Goal: Task Accomplishment & Management: Use online tool/utility

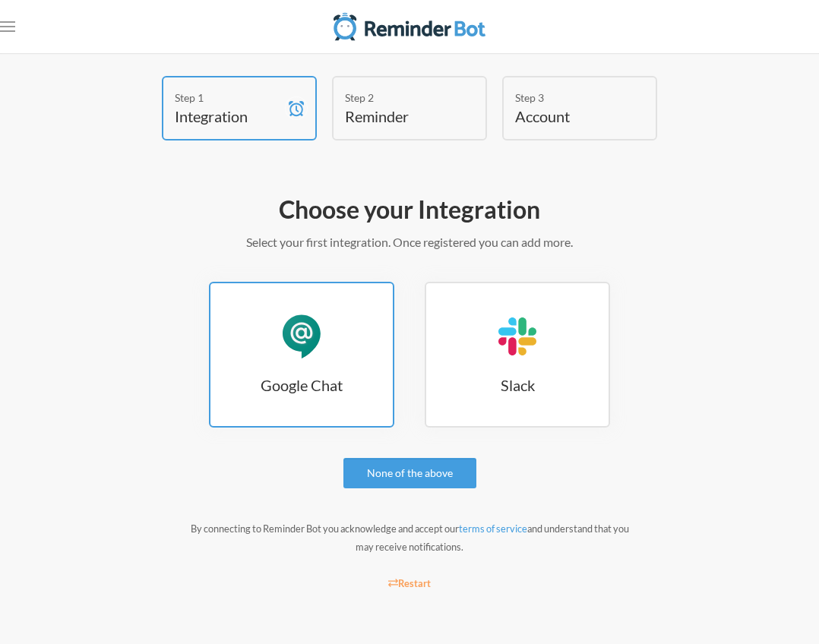
click at [337, 359] on link "Google Chat Google Chat" at bounding box center [301, 355] width 185 height 146
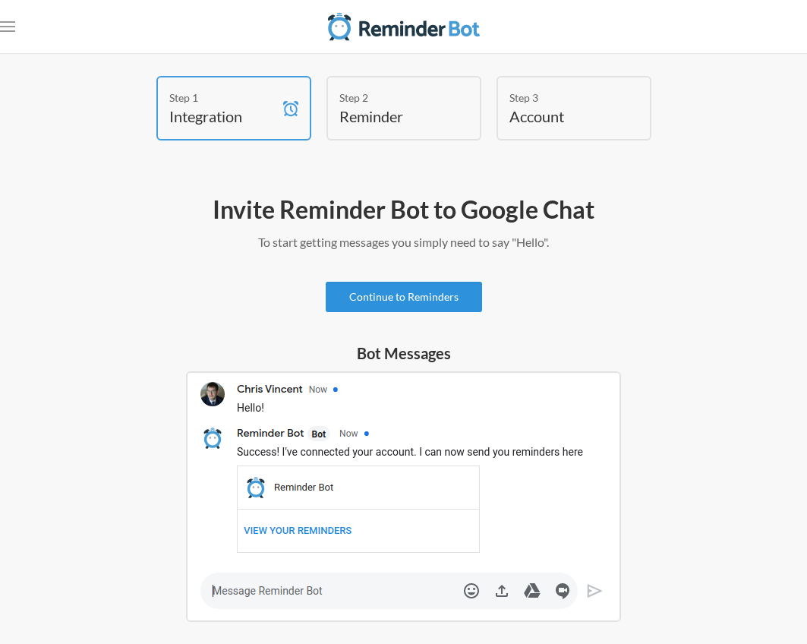
click at [407, 301] on link "Continue to Reminders" at bounding box center [404, 297] width 156 height 30
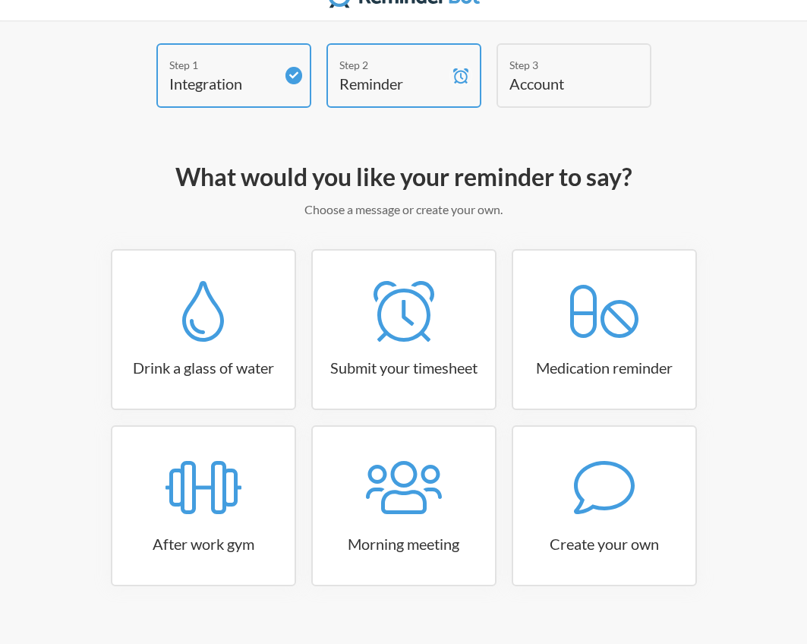
scroll to position [51, 0]
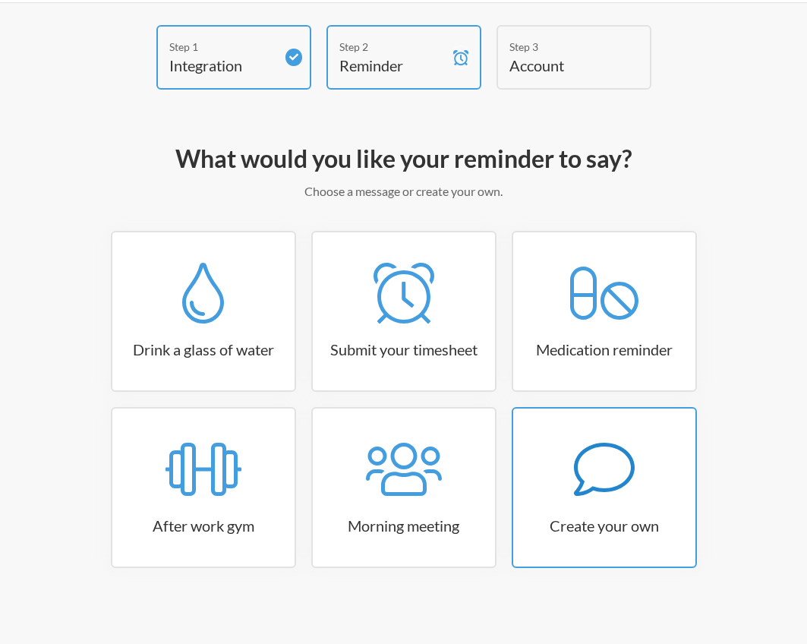
click at [628, 523] on h3 "Create your own" at bounding box center [604, 525] width 182 height 21
select select "09:30:00"
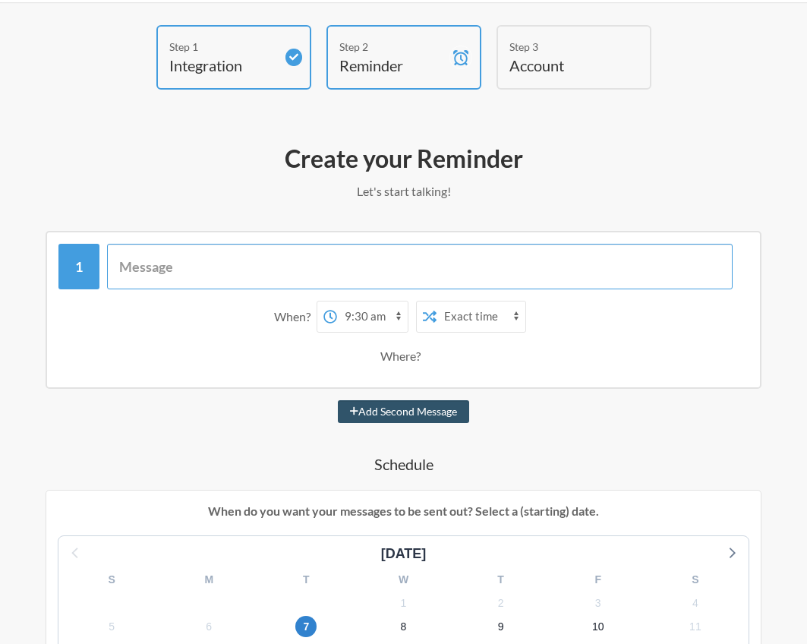
drag, startPoint x: 203, startPoint y: 257, endPoint x: 238, endPoint y: 263, distance: 35.5
click at [203, 258] on input "text" at bounding box center [420, 267] width 626 height 46
drag, startPoint x: 382, startPoint y: 251, endPoint x: 374, endPoint y: 259, distance: 11.8
click at [382, 251] on input "Edgemont Prio 10/8/2025" at bounding box center [420, 267] width 626 height 46
type input "Edgemont Prio 10/8/2025 SLA"
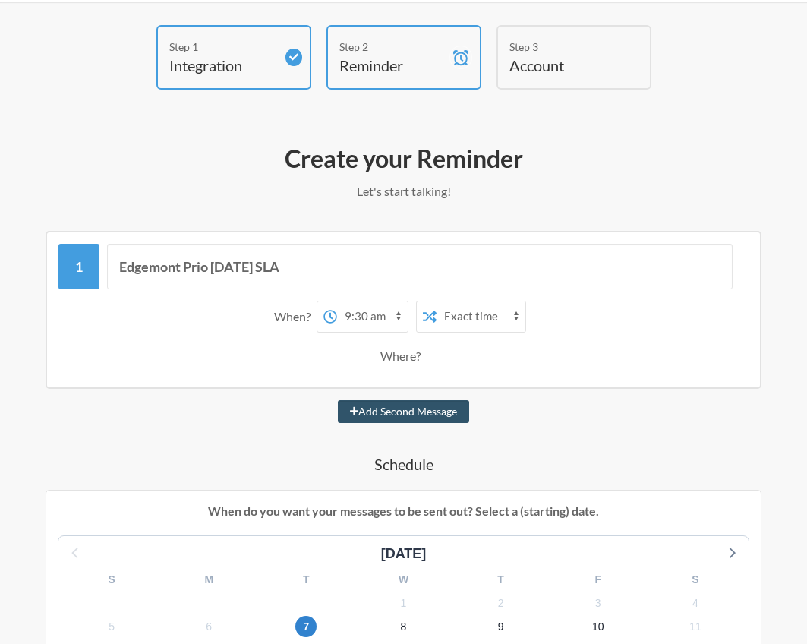
click at [417, 359] on div "Where?" at bounding box center [403, 356] width 46 height 32
click at [402, 371] on div "Where?" at bounding box center [403, 356] width 46 height 32
click at [547, 401] on div "Add Second Message" at bounding box center [404, 411] width 716 height 23
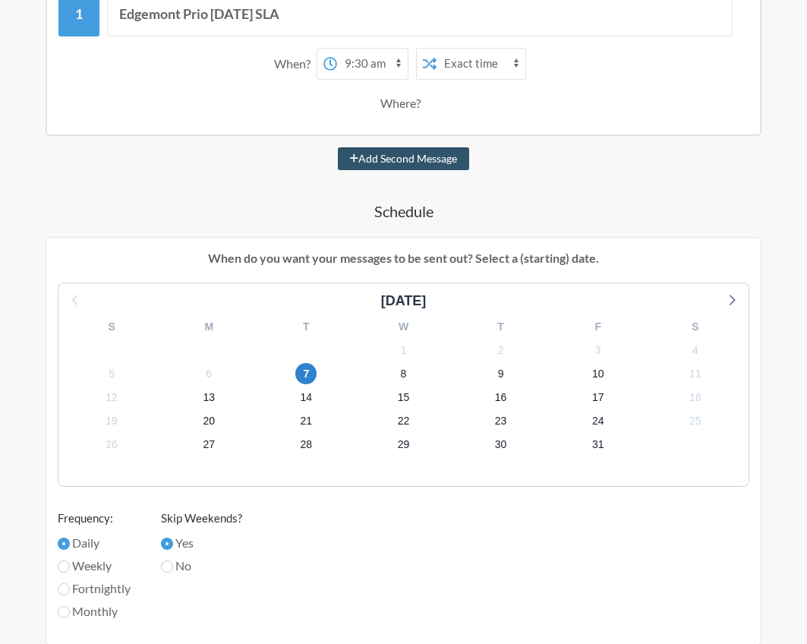
scroll to position [279, 0]
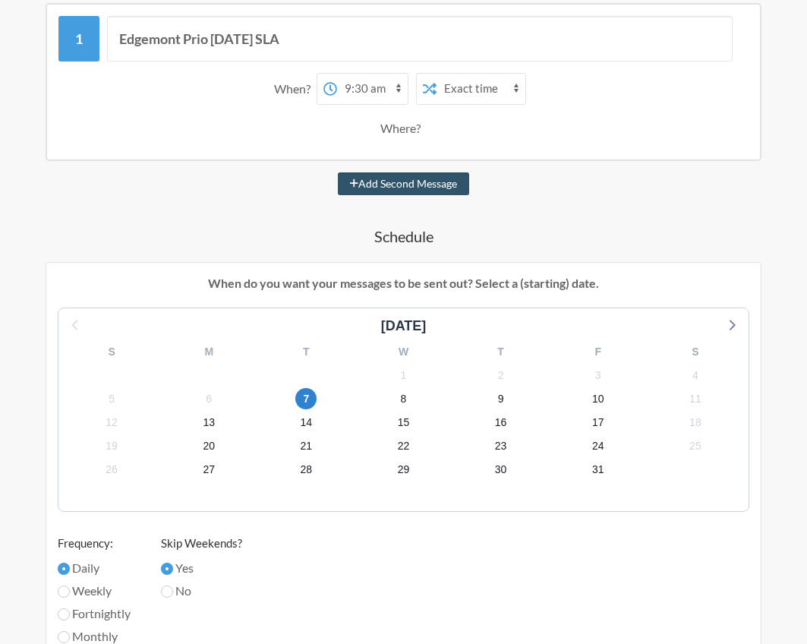
click at [505, 90] on select "Exact time Random time" at bounding box center [481, 89] width 89 height 30
click at [437, 74] on select "Exact time Random time" at bounding box center [481, 89] width 89 height 30
click at [393, 90] on select "12:00 am 12:15 am 12:30 am 12:45 am 1:00 am 1:15 am 1:30 am 1:45 am 2:00 am 2:1…" at bounding box center [372, 89] width 71 height 30
click at [337, 74] on select "12:00 am 12:15 am 12:30 am 12:45 am 1:00 am 1:15 am 1:30 am 1:45 am 2:00 am 2:1…" at bounding box center [372, 89] width 71 height 30
click at [400, 85] on select "12:00 am 12:15 am 12:30 am 12:45 am 1:00 am 1:15 am 1:30 am 1:45 am 2:00 am 2:1…" at bounding box center [372, 89] width 71 height 30
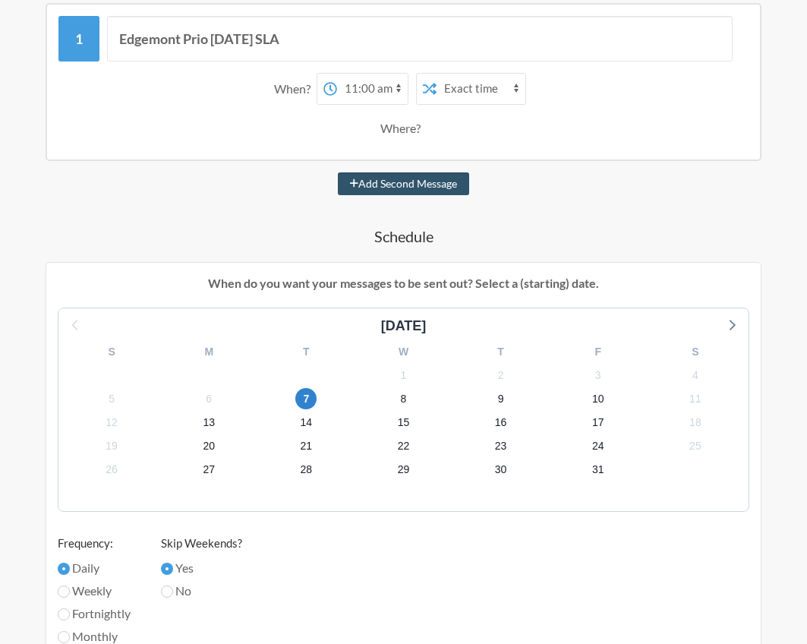
click at [400, 84] on select "12:00 am 12:15 am 12:30 am 12:45 am 1:00 am 1:15 am 1:30 am 1:45 am 2:00 am 2:1…" at bounding box center [372, 89] width 71 height 30
click at [394, 90] on select "12:00 am 12:15 am 12:30 am 12:45 am 1:00 am 1:15 am 1:30 am 1:45 am 2:00 am 2:1…" at bounding box center [372, 89] width 71 height 30
select select "11:15:00"
click at [337, 74] on select "12:00 am 12:15 am 12:30 am 12:45 am 1:00 am 1:15 am 1:30 am 1:45 am 2:00 am 2:1…" at bounding box center [372, 89] width 71 height 30
click at [545, 118] on div "Where?" at bounding box center [403, 128] width 675 height 32
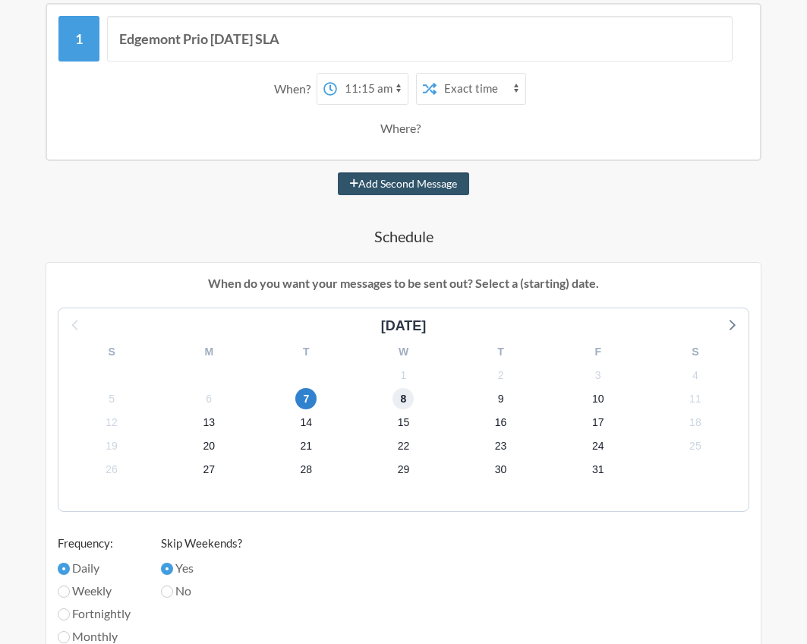
click at [405, 401] on span "8" at bounding box center [403, 398] width 21 height 21
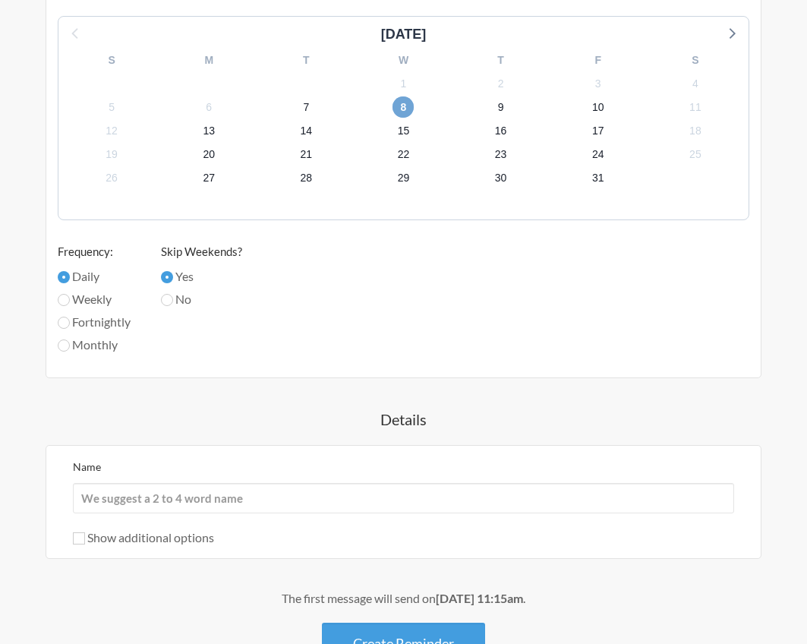
scroll to position [582, 0]
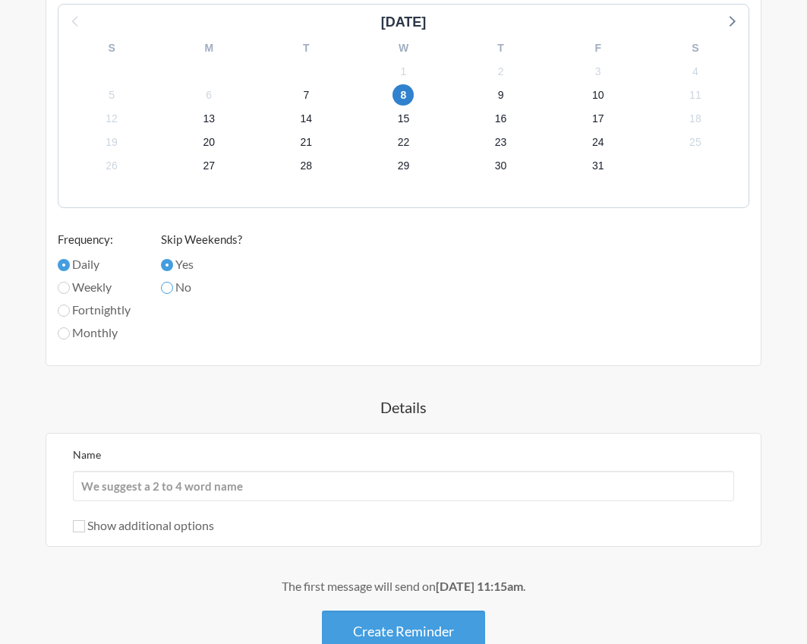
click at [173, 288] on input "No" at bounding box center [167, 288] width 12 height 12
radio input "true"
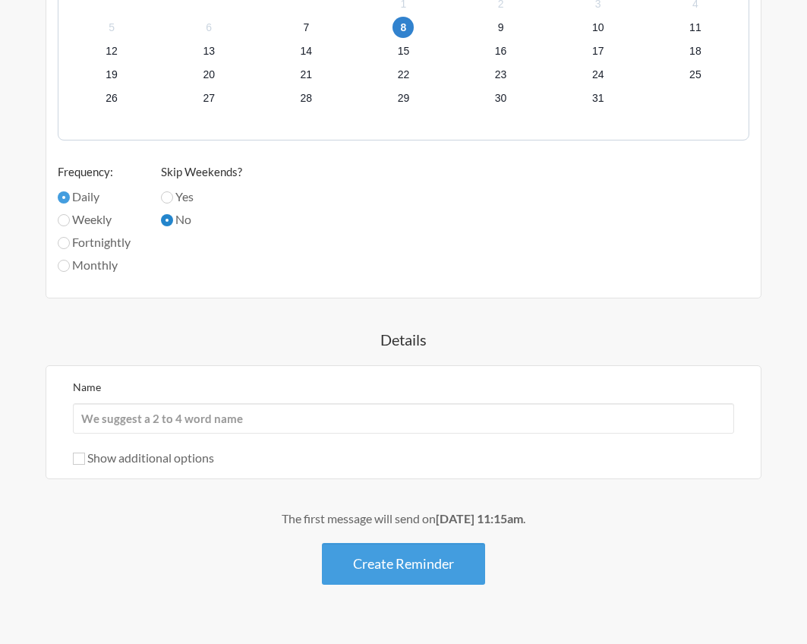
scroll to position [651, 0]
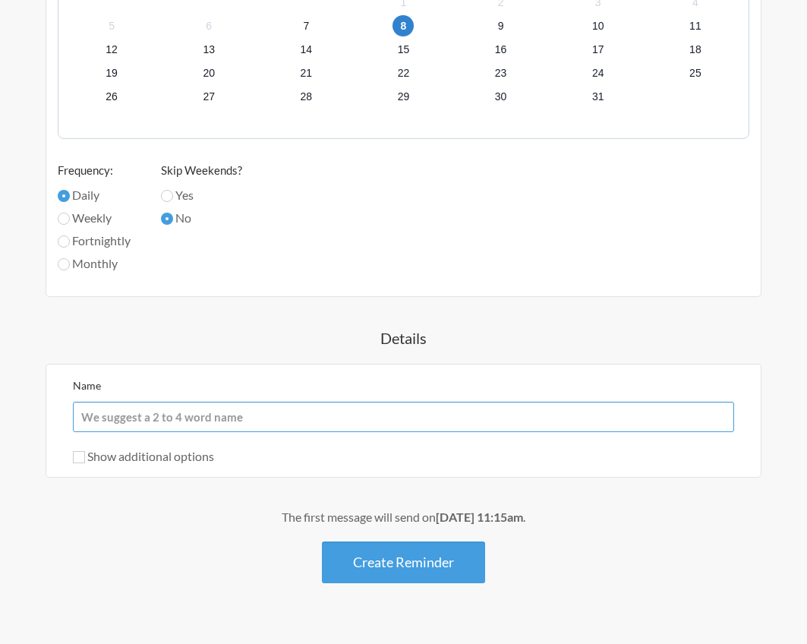
click at [279, 421] on input "Name" at bounding box center [403, 417] width 661 height 30
click at [255, 422] on input "Name" at bounding box center [403, 417] width 661 height 30
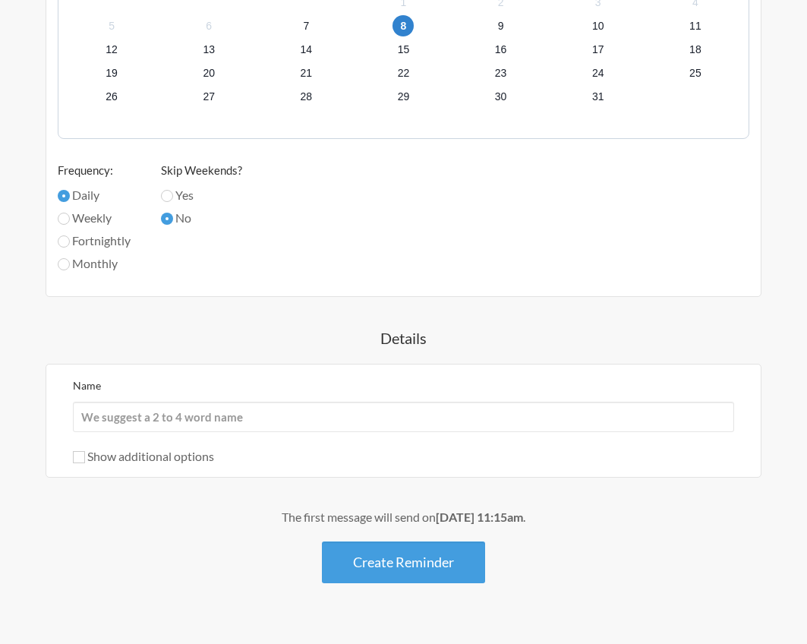
click at [43, 374] on div "Create your Reminder Let's start talking! Messages are not sending from this de…" at bounding box center [403, 78] width 746 height 1087
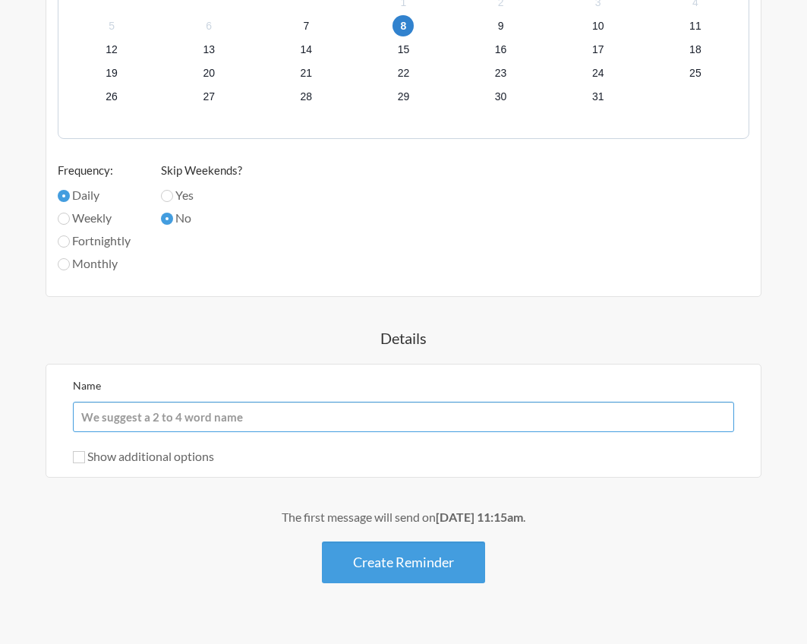
drag, startPoint x: 125, startPoint y: 415, endPoint x: 162, endPoint y: 427, distance: 39.4
click at [125, 415] on input "Name" at bounding box center [403, 417] width 661 height 30
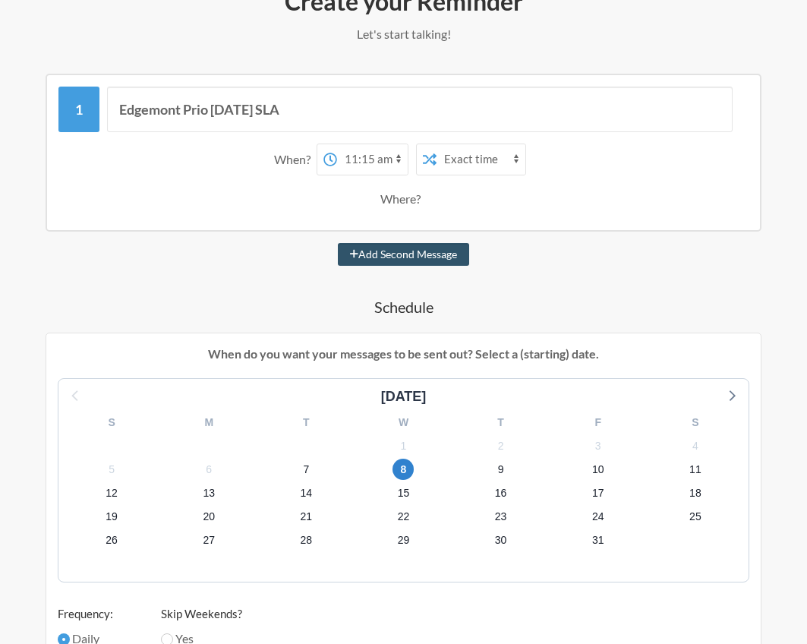
scroll to position [196, 0]
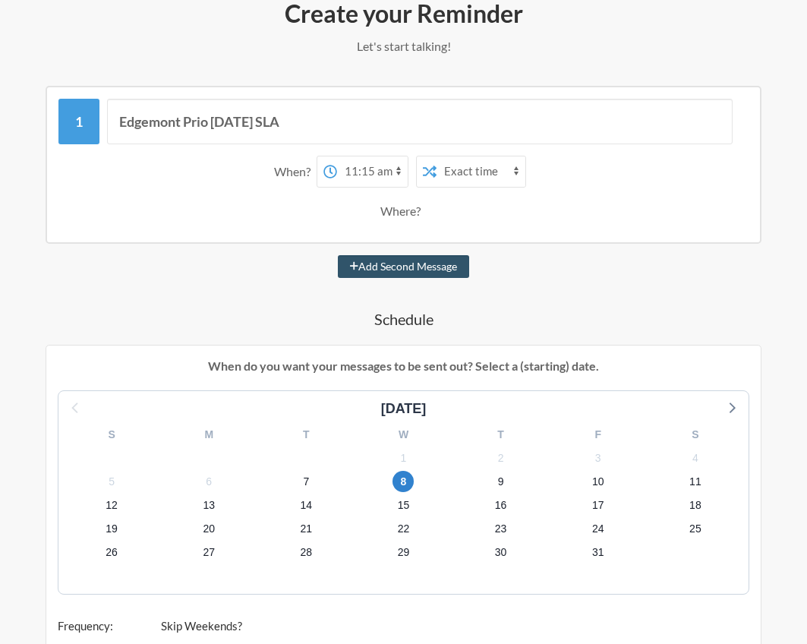
type input "Edgemont - Prio [DATE] SLA"
click at [394, 209] on div "Where?" at bounding box center [403, 211] width 46 height 32
click at [405, 262] on button "Add Second Message" at bounding box center [403, 266] width 131 height 23
select select "12:15:00"
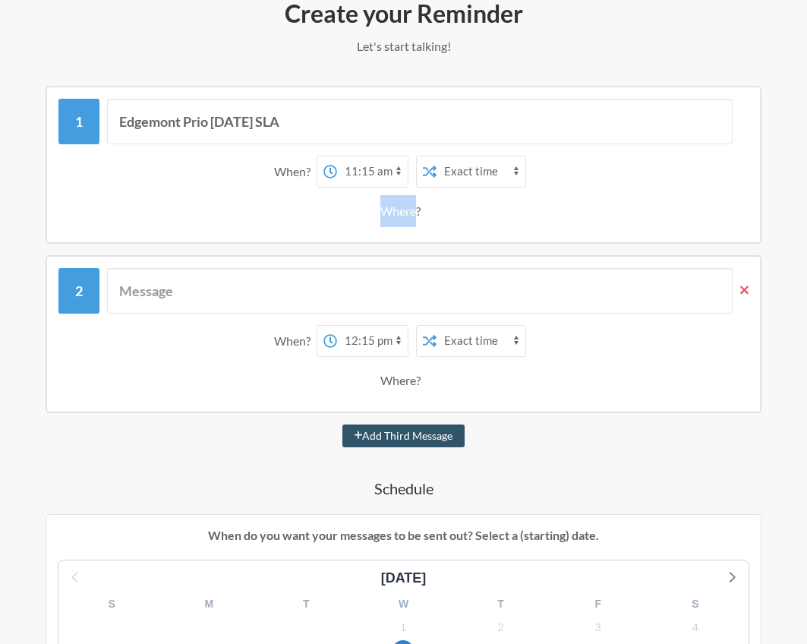
click at [743, 291] on icon at bounding box center [744, 289] width 8 height 8
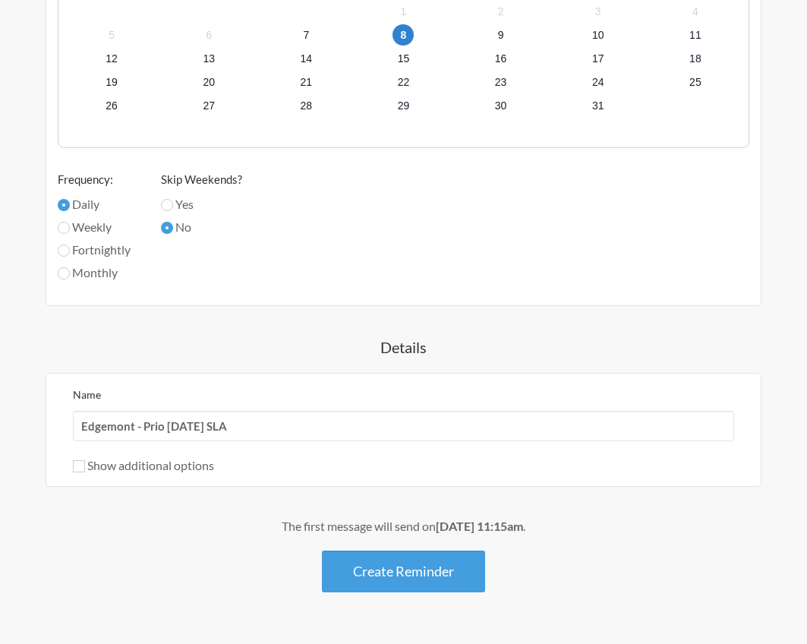
scroll to position [651, 0]
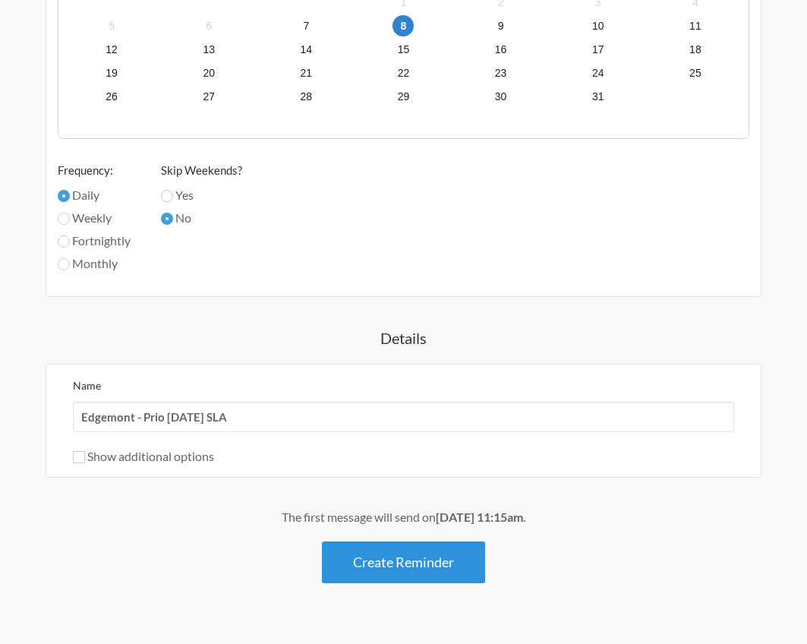
click at [380, 560] on button "Create Reminder" at bounding box center [403, 562] width 163 height 42
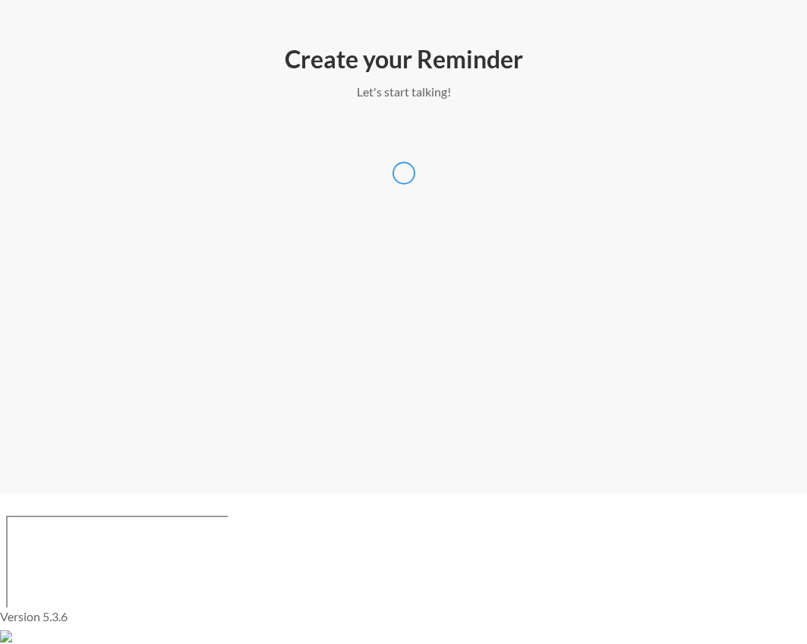
scroll to position [0, 0]
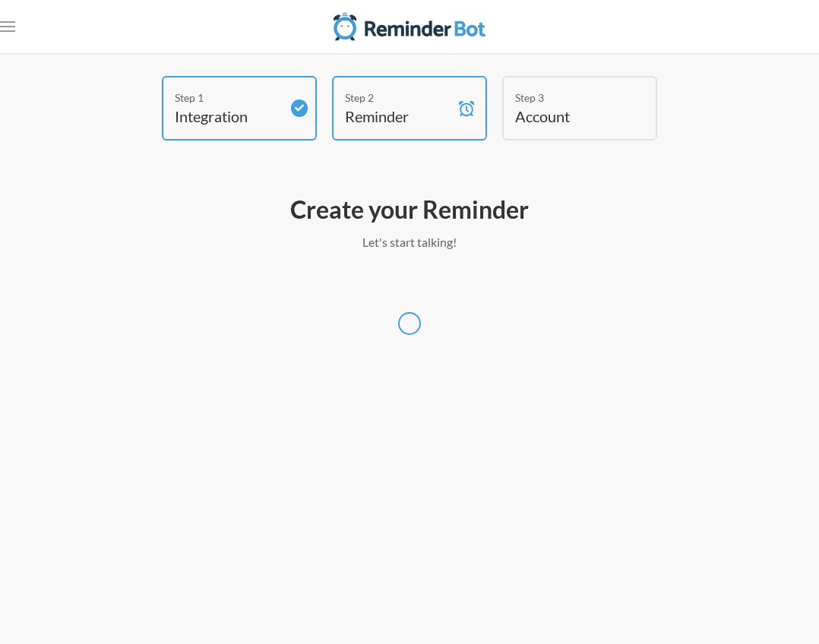
select select "UTC"
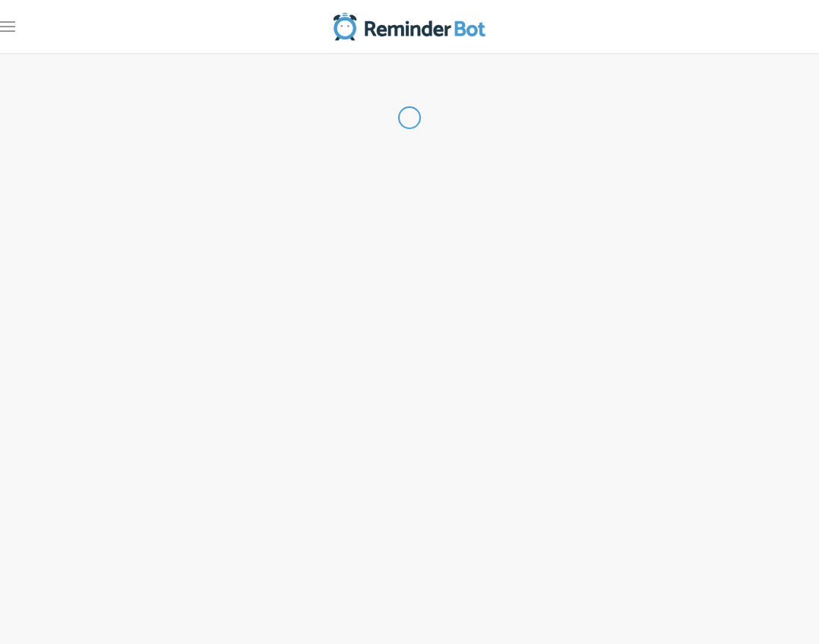
select select "PH"
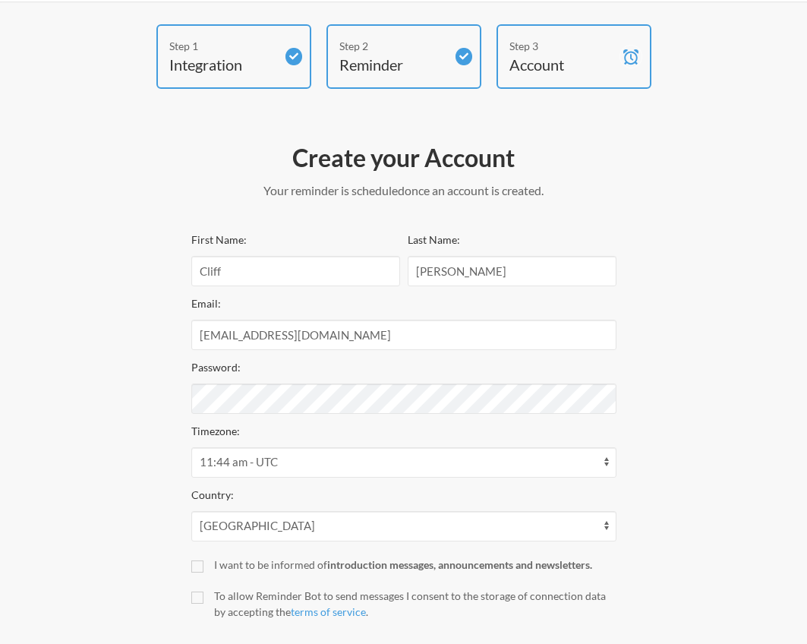
scroll to position [130, 0]
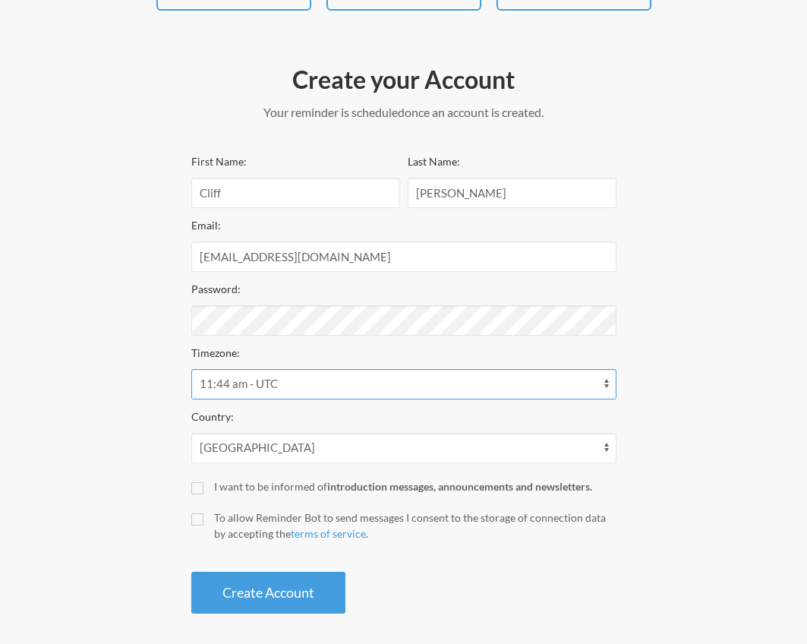
click at [577, 383] on select "12:44 am - Antarctica/McMurdo 12:44 am - Pacific/Auckland 12:44 am - Pacific/En…" at bounding box center [403, 384] width 425 height 30
select select "Asia/Kuala_Lumpur"
click at [191, 369] on select "12:44 am - Antarctica/McMurdo 12:44 am - Pacific/Auckland 12:44 am - Pacific/En…" at bounding box center [403, 384] width 425 height 30
click at [112, 376] on div "Step 1 Integration Step 2 Reminder Step 3 Account Create your Account Your remi…" at bounding box center [403, 283] width 746 height 675
click at [205, 487] on label "I want to be informed of introduction messages, announcements and newsletters." at bounding box center [403, 486] width 425 height 16
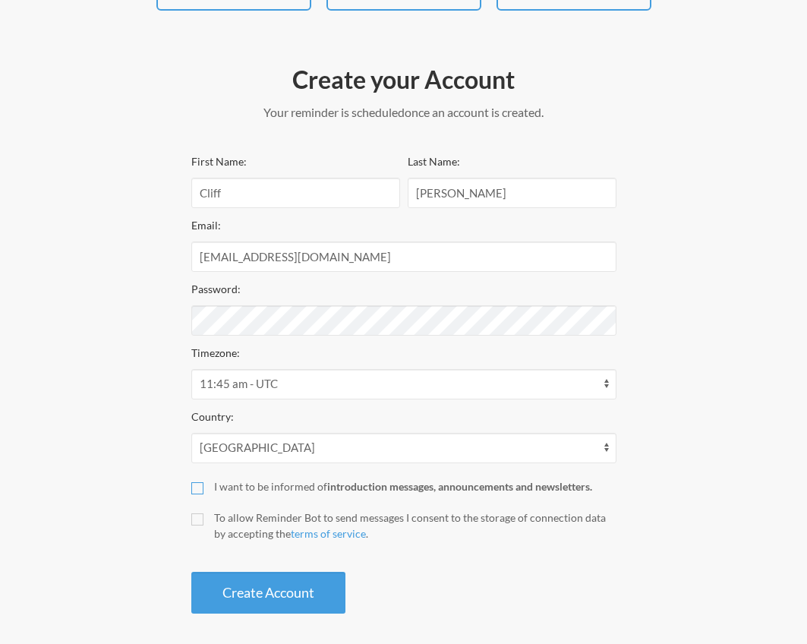
click at [203, 487] on input "I want to be informed of introduction messages, announcements and newsletters." at bounding box center [197, 488] width 12 height 12
checkbox input "true"
click at [194, 522] on input "To allow Reminder Bot to send messages I consent to the storage of connection d…" at bounding box center [197, 519] width 12 height 12
checkbox input "true"
click at [100, 328] on div "Step 1 Integration Step 2 Reminder Step 3 Account Create your Account Your remi…" at bounding box center [403, 283] width 746 height 675
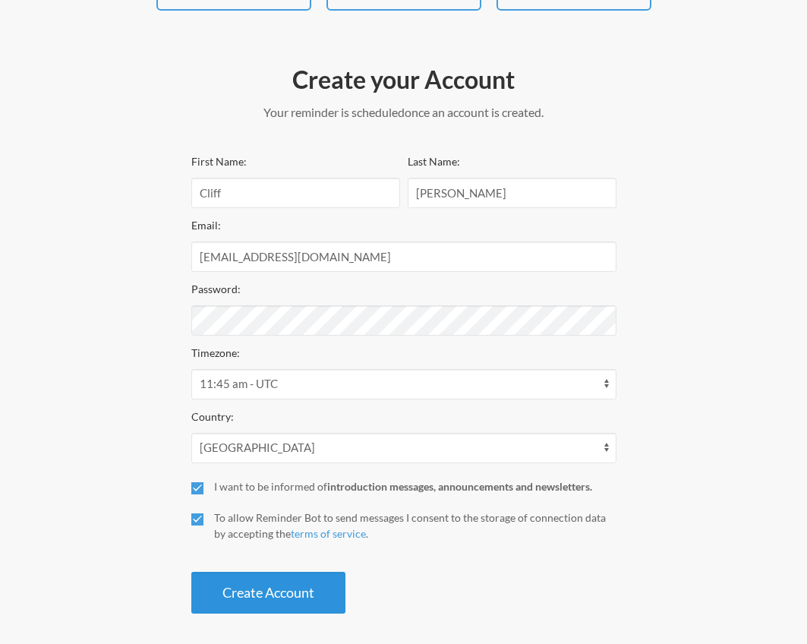
click at [292, 592] on button "Create Account" at bounding box center [268, 593] width 154 height 42
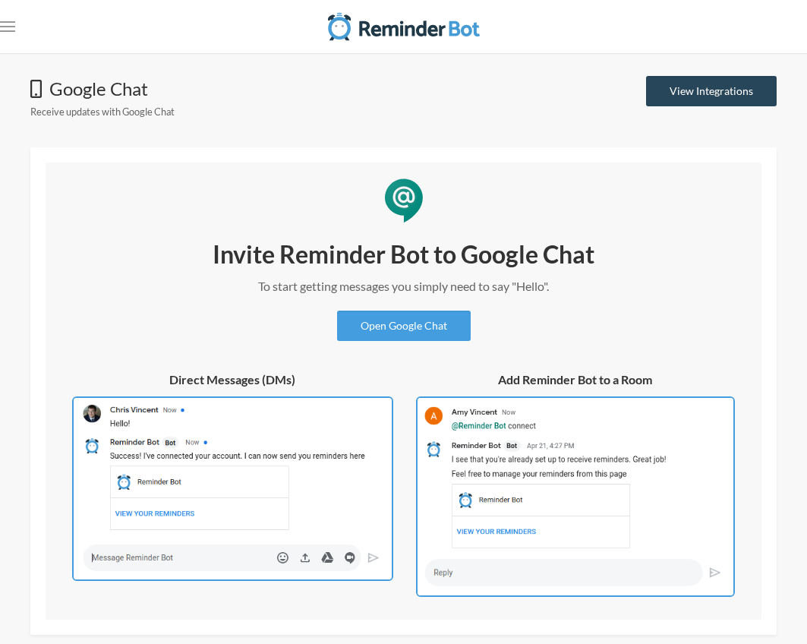
click at [713, 90] on link "View Integrations" at bounding box center [711, 91] width 131 height 30
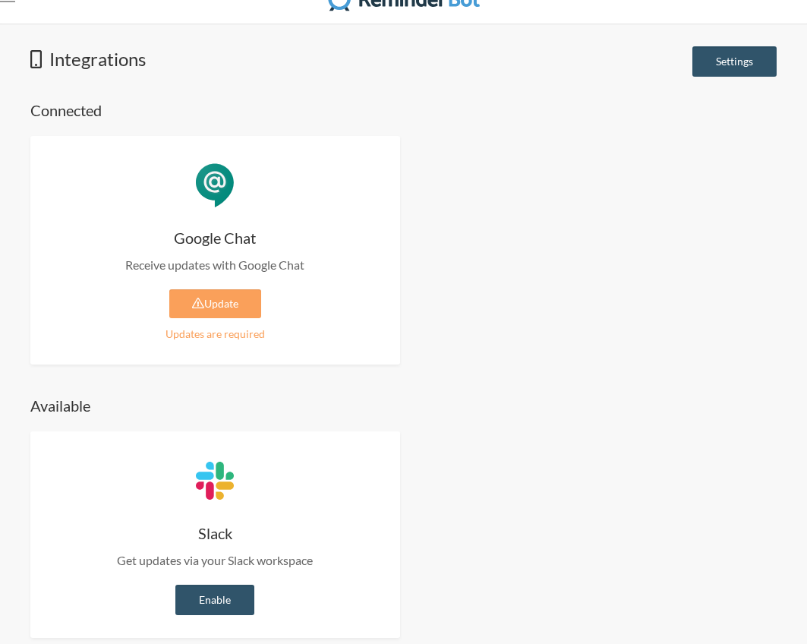
scroll to position [46, 0]
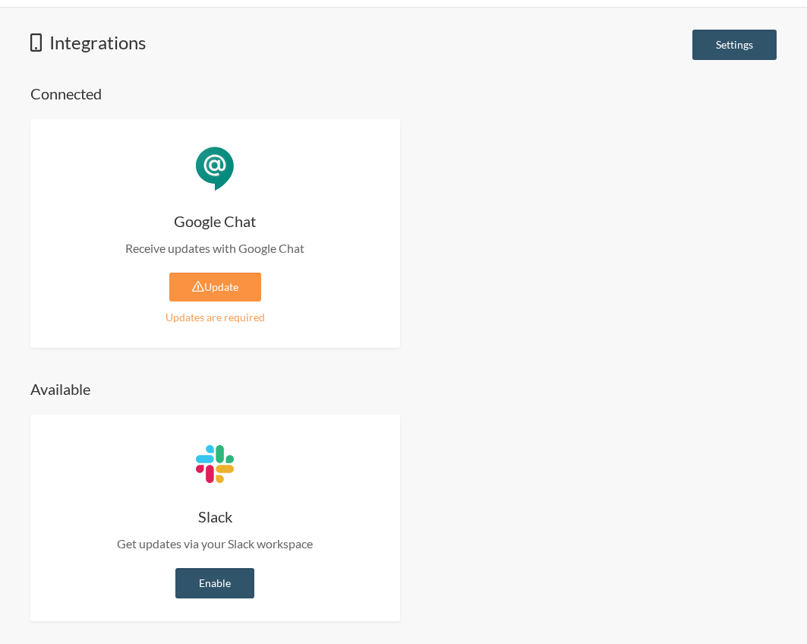
click at [207, 287] on link "Update" at bounding box center [215, 287] width 92 height 29
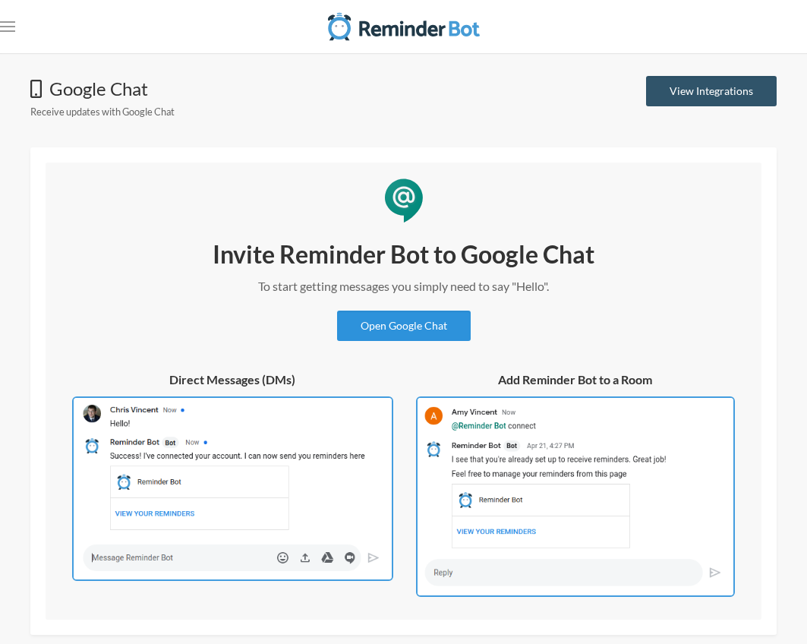
click at [409, 323] on link "Open Google Chat" at bounding box center [404, 326] width 134 height 30
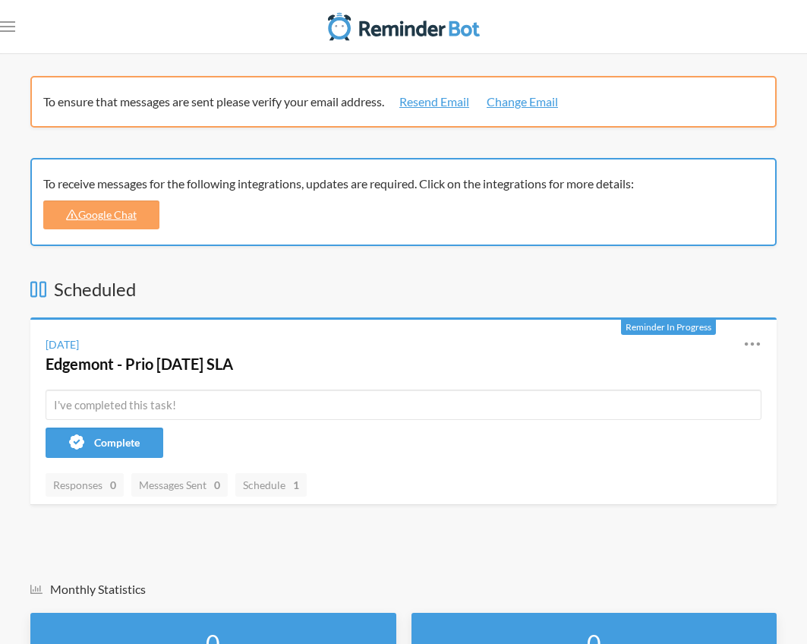
click at [290, 285] on h3 "Scheduled" at bounding box center [403, 289] width 746 height 26
click at [121, 219] on link "Google Chat" at bounding box center [101, 214] width 116 height 29
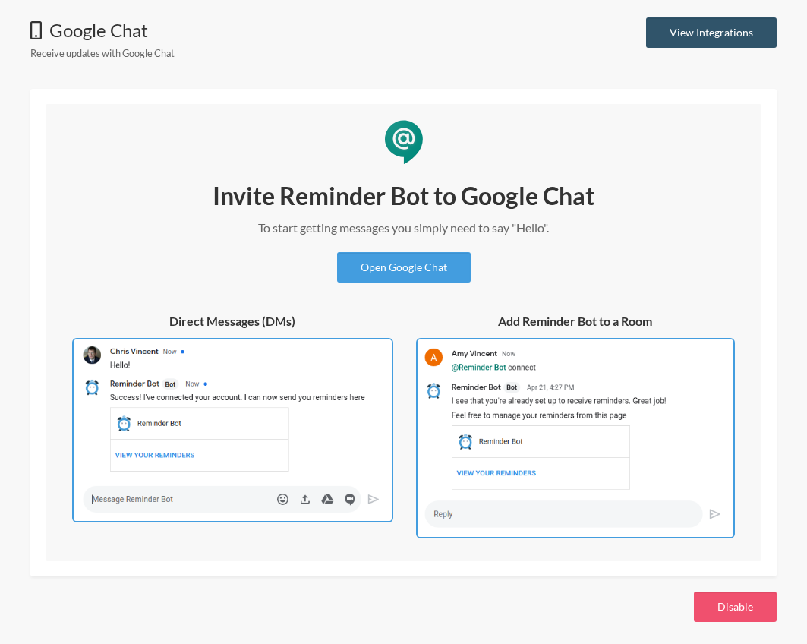
scroll to position [59, 0]
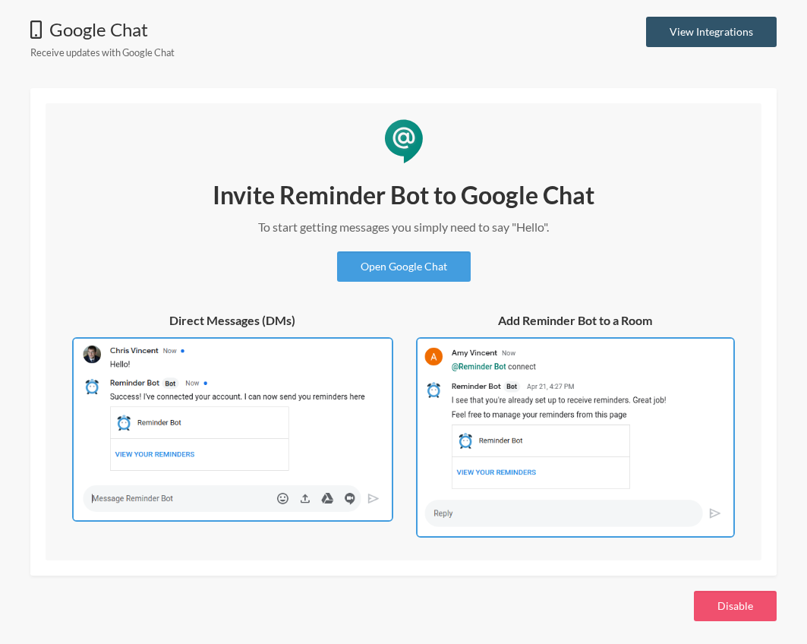
drag, startPoint x: 279, startPoint y: 429, endPoint x: 288, endPoint y: 435, distance: 11.0
click at [281, 431] on img at bounding box center [232, 429] width 321 height 185
click at [525, 438] on img at bounding box center [575, 437] width 319 height 200
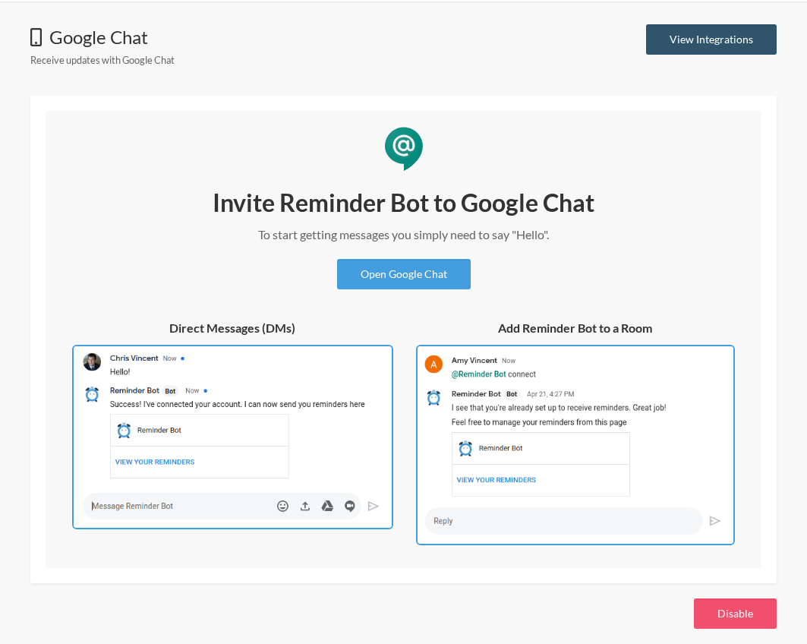
scroll to position [0, 0]
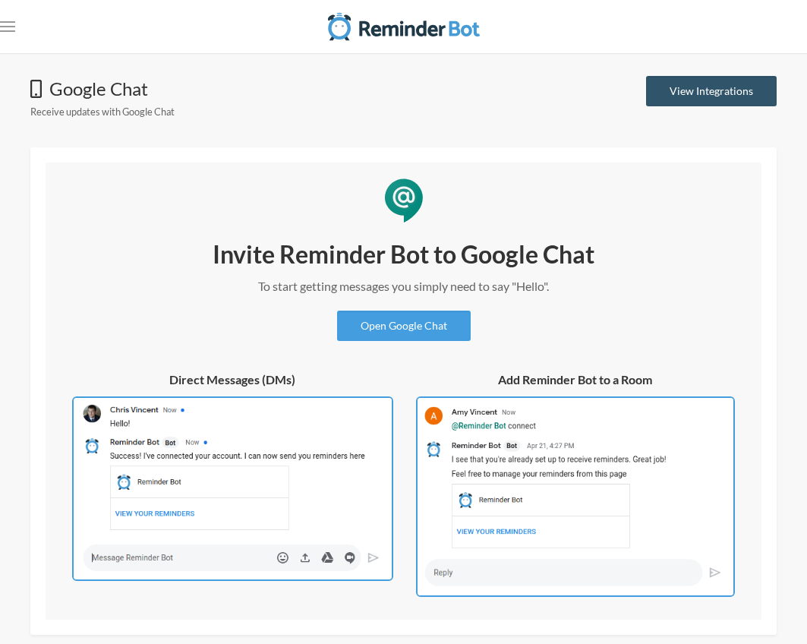
click at [421, 192] on div at bounding box center [404, 201] width 46 height 46
click at [694, 101] on link "View Integrations" at bounding box center [711, 91] width 131 height 30
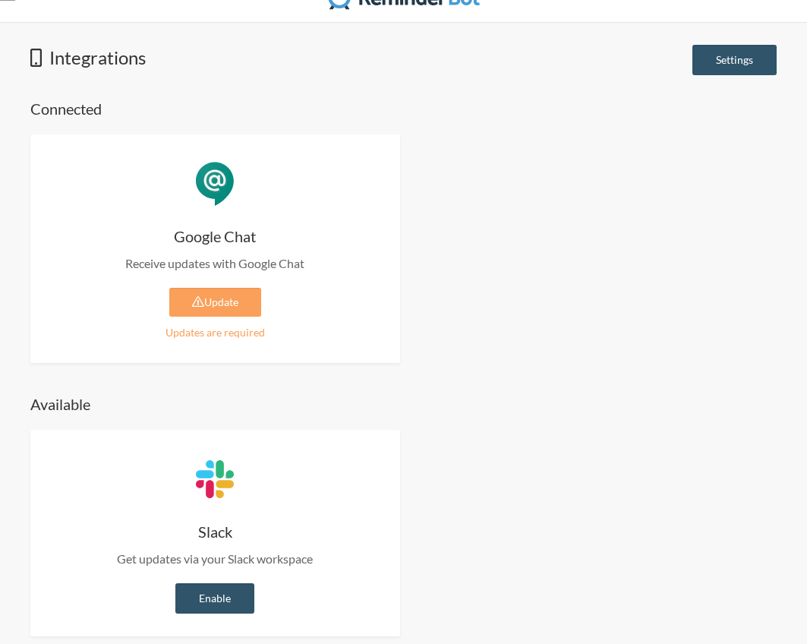
scroll to position [46, 0]
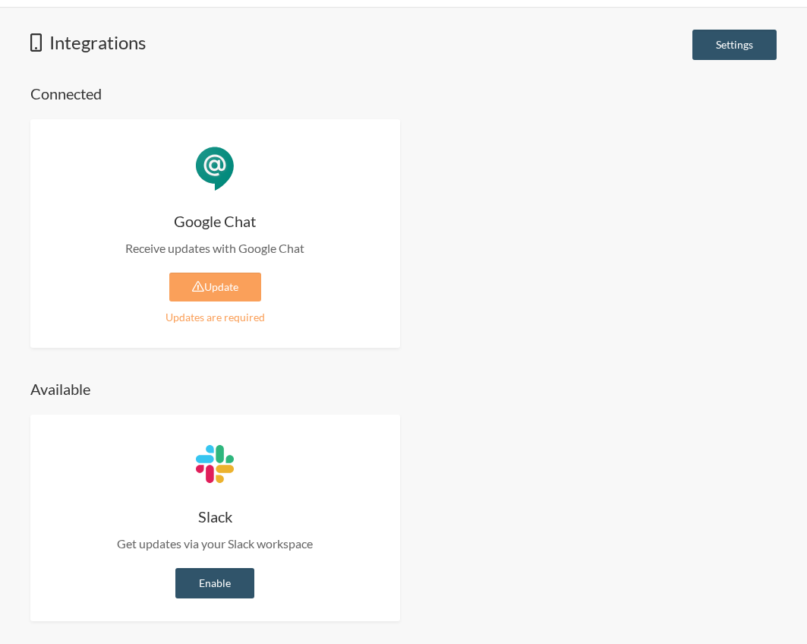
drag, startPoint x: 223, startPoint y: 328, endPoint x: 235, endPoint y: 308, distance: 23.5
click at [224, 329] on div "Google Chat Receive updates with Google Chat Update Updates are required Enable…" at bounding box center [215, 233] width 370 height 229
click at [225, 282] on link "Update" at bounding box center [215, 287] width 92 height 29
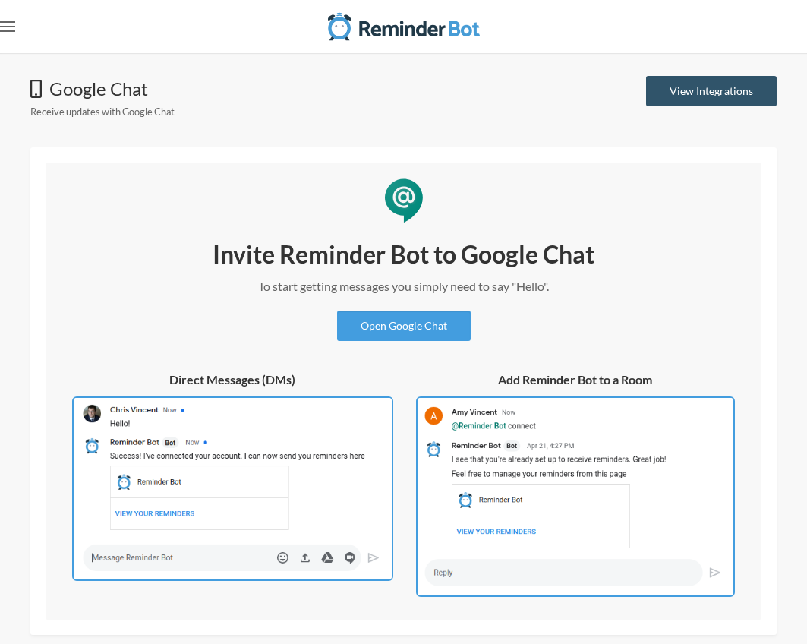
click at [4, 24] on icon ".uk-navbar-toggle-animate svg>[class*="line-"]{transition:0.2s ease-in-out;tran…" at bounding box center [7, 26] width 15 height 15
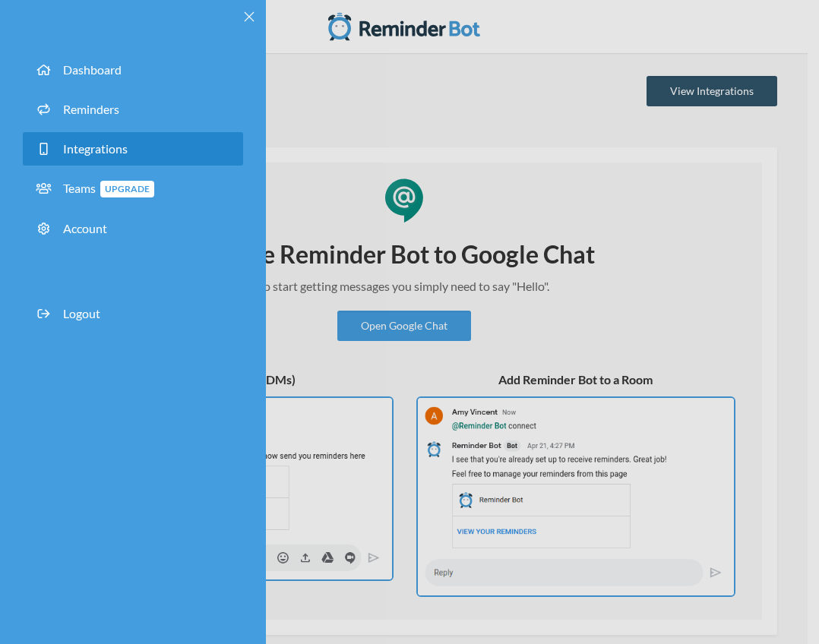
click at [109, 144] on span "Integrations" at bounding box center [95, 148] width 65 height 14
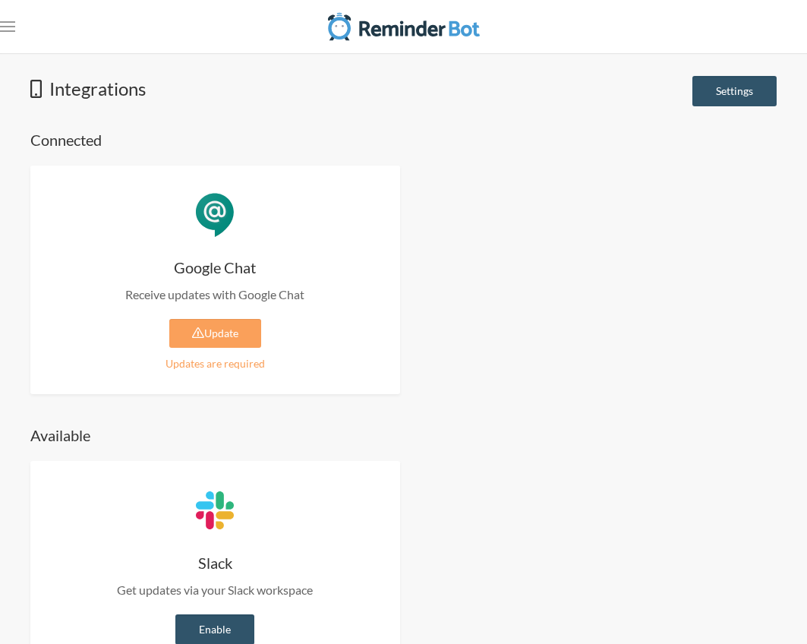
click at [95, 146] on h4 "Connected" at bounding box center [403, 139] width 746 height 21
click at [112, 327] on div "Google Chat Receive updates with Google Chat Update Updates are required Enable…" at bounding box center [215, 280] width 370 height 229
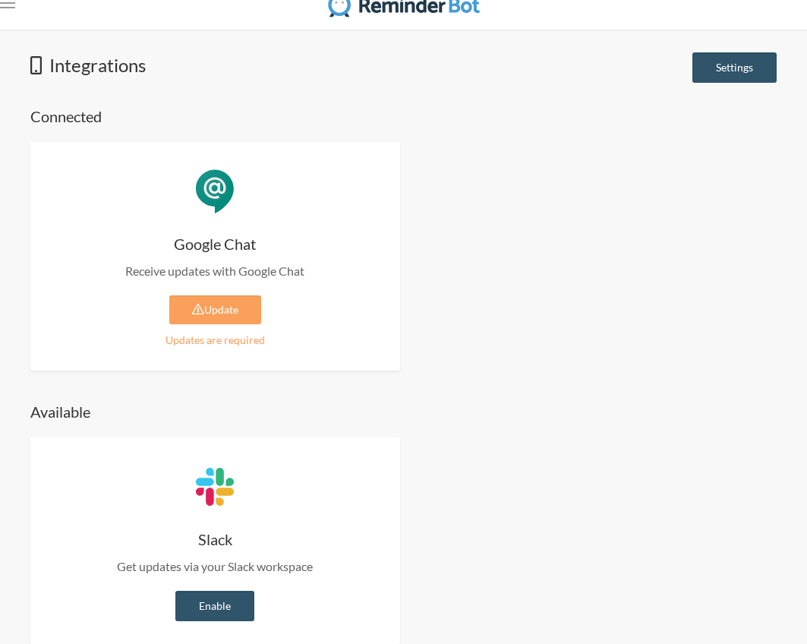
scroll to position [46, 0]
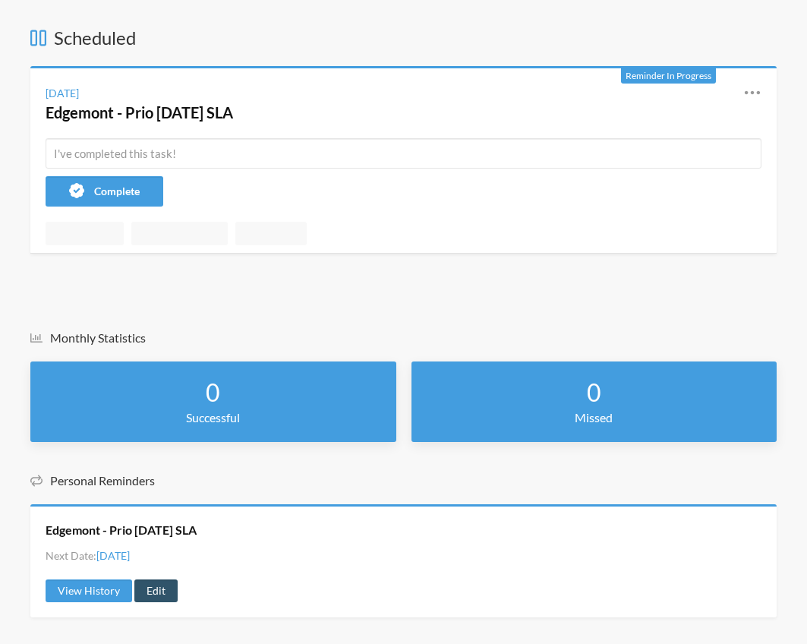
scroll to position [263, 0]
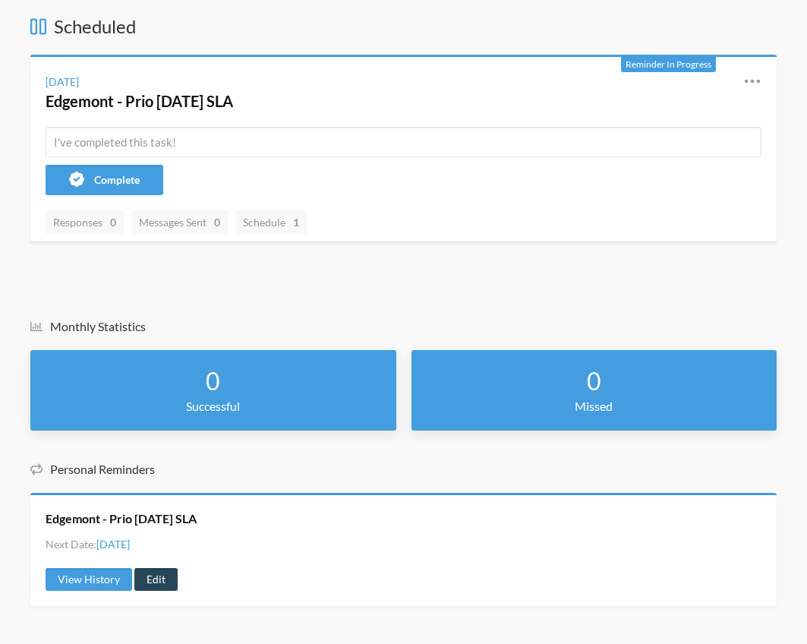
click at [159, 579] on link "Edit" at bounding box center [155, 579] width 43 height 23
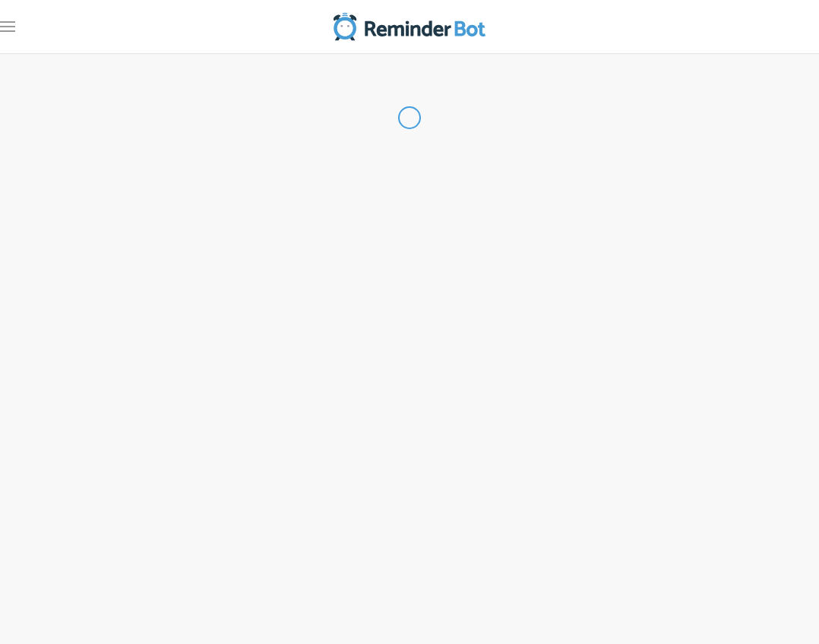
radio input "false"
radio input "true"
type input "Edgemont - Prio [DATE] SLA"
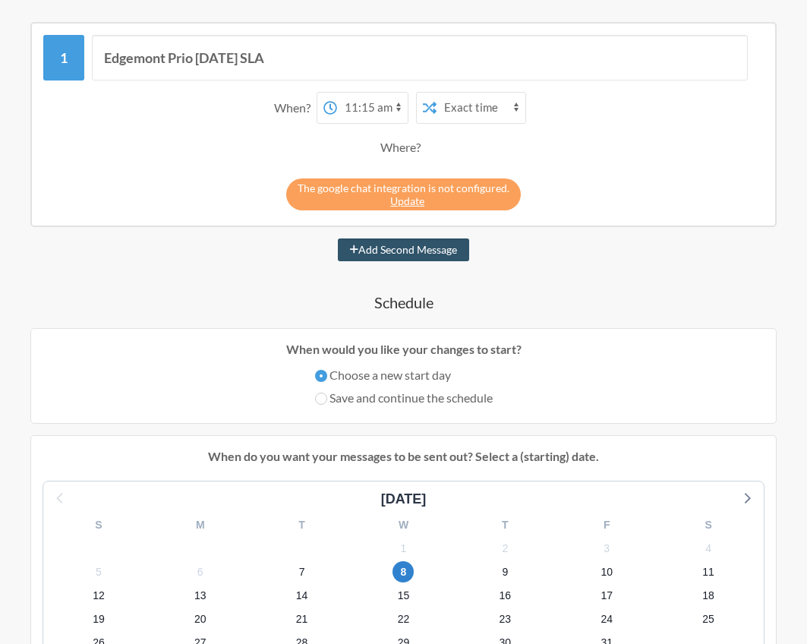
scroll to position [228, 0]
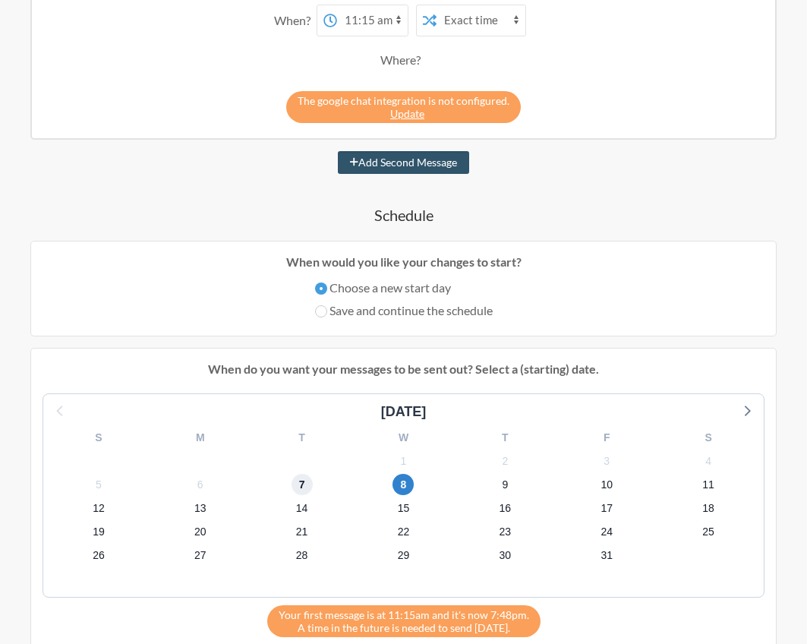
click at [301, 487] on span "7" at bounding box center [302, 484] width 21 height 21
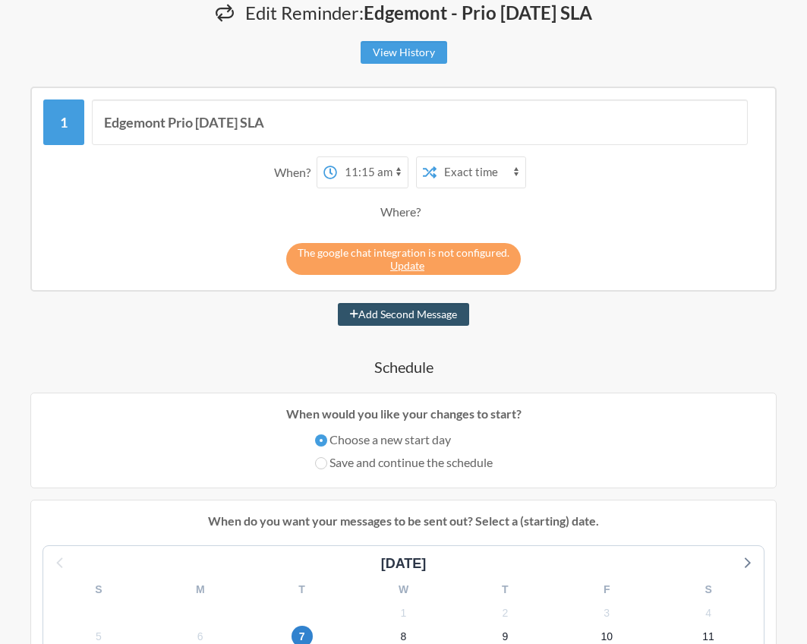
click at [398, 169] on select "12:00 am 12:15 am 12:30 am 12:45 am 1:00 am 1:15 am 1:30 am 1:45 am 2:00 am 2:1…" at bounding box center [372, 172] width 71 height 30
select select "08:00:00"
click at [337, 157] on select "12:00 am 12:15 am 12:30 am 12:45 am 1:00 am 1:15 am 1:30 am 1:45 am 2:00 am 2:1…" at bounding box center [372, 172] width 71 height 30
click at [415, 266] on link "Update" at bounding box center [407, 265] width 34 height 13
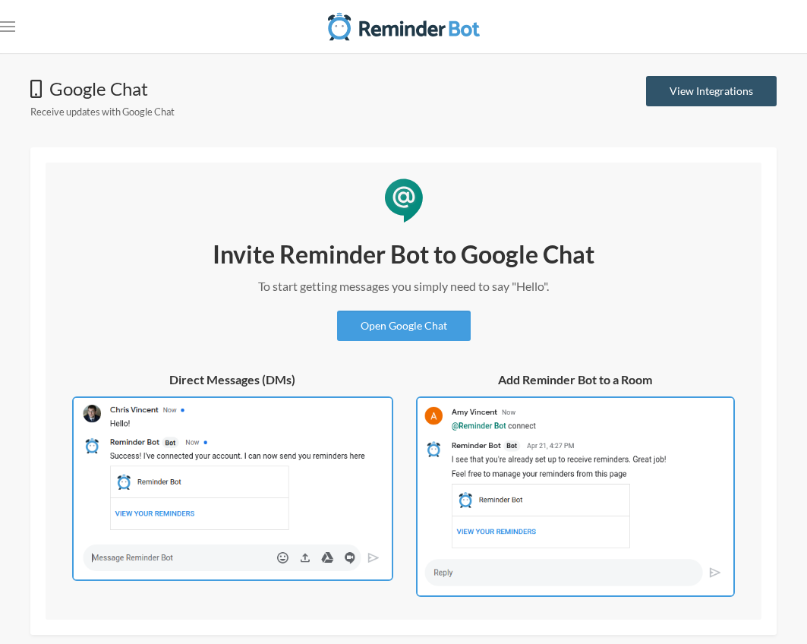
click at [495, 490] on img at bounding box center [575, 496] width 319 height 200
click at [310, 480] on img at bounding box center [232, 488] width 321 height 185
click at [465, 481] on img at bounding box center [575, 496] width 319 height 200
click at [439, 333] on link "Open Google Chat" at bounding box center [404, 326] width 134 height 30
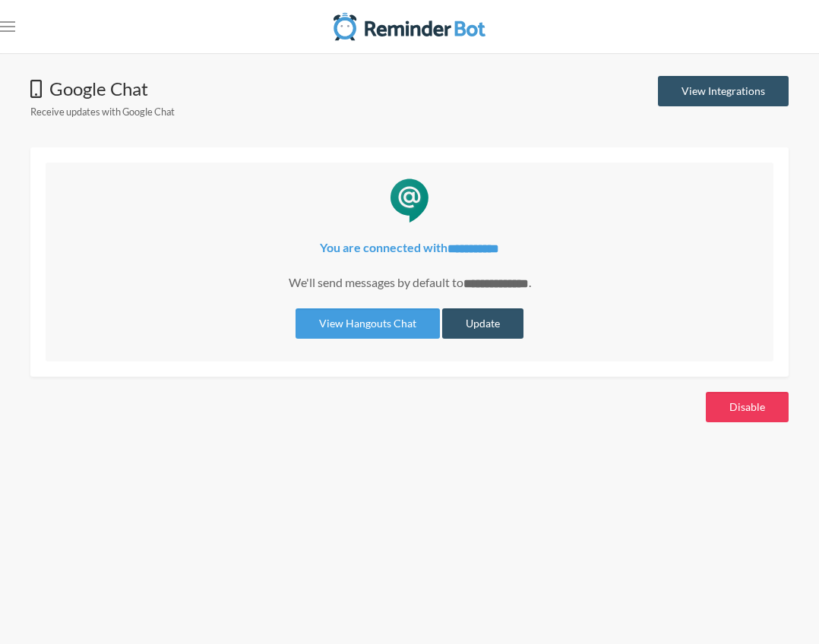
click at [743, 397] on button "Disable" at bounding box center [746, 407] width 83 height 30
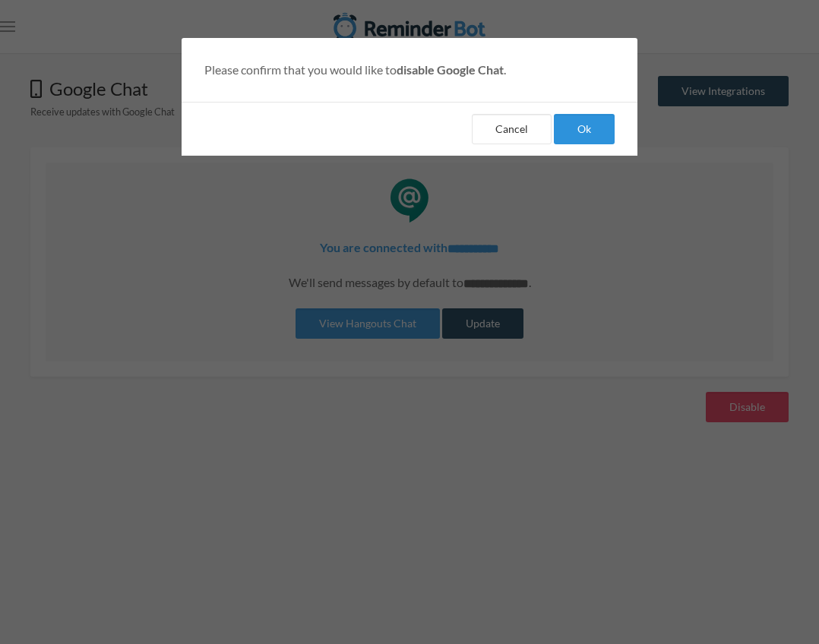
click at [582, 140] on button "Ok" at bounding box center [584, 129] width 61 height 30
